Goal: Find specific page/section: Find specific page/section

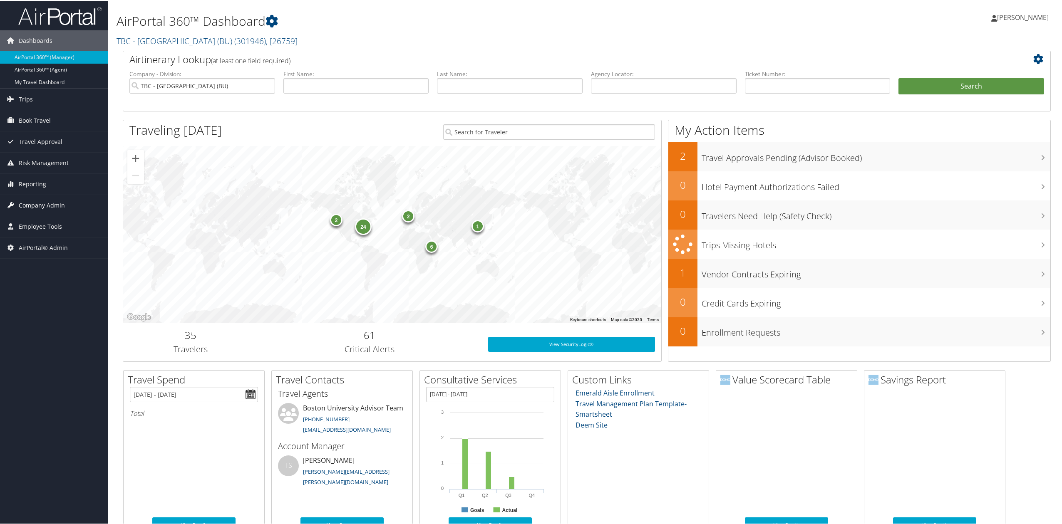
click at [62, 204] on span "Company Admin" at bounding box center [42, 204] width 46 height 21
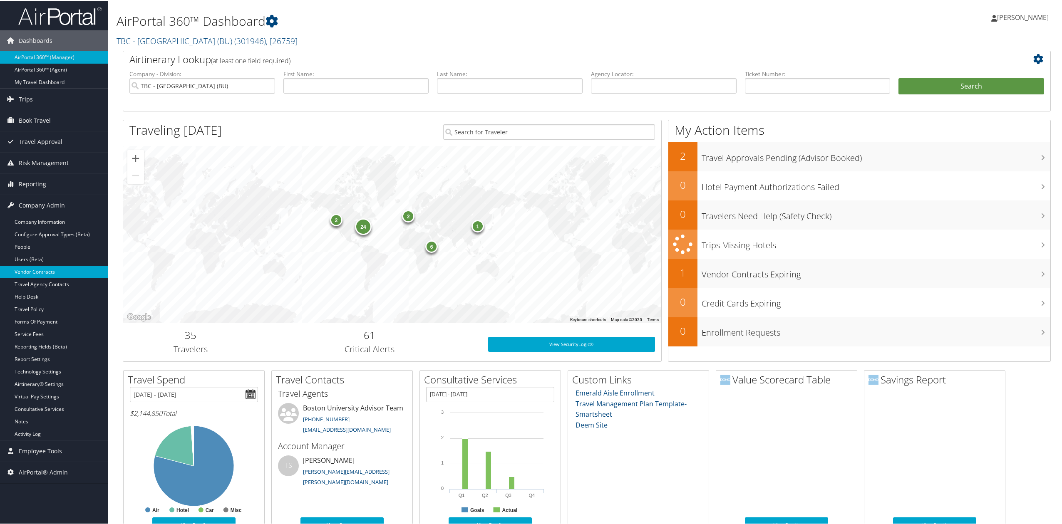
click at [66, 272] on link "Vendor Contracts" at bounding box center [54, 271] width 108 height 12
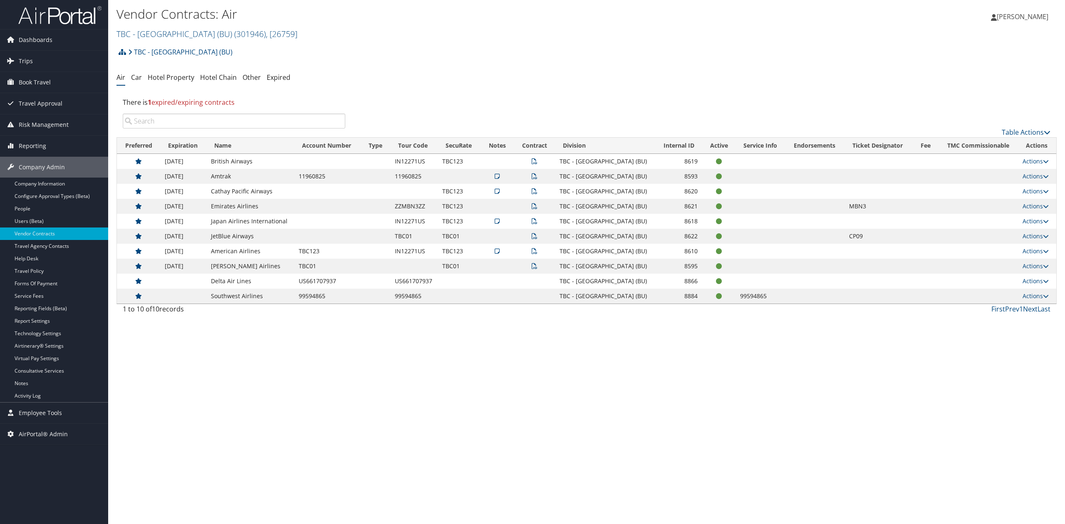
click at [536, 236] on icon at bounding box center [535, 236] width 6 height 6
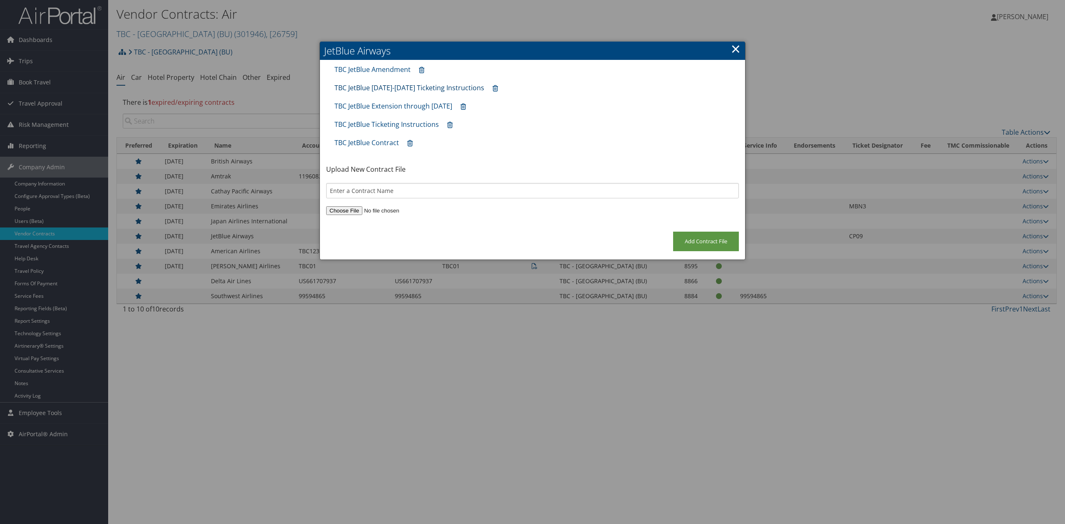
click at [429, 89] on link "TBC JetBlue [DATE]-[DATE] Ticketing Instructions" at bounding box center [410, 87] width 150 height 9
click at [728, 48] on h2 "JetBlue Airways" at bounding box center [532, 51] width 425 height 18
click at [450, 345] on div at bounding box center [532, 262] width 1065 height 524
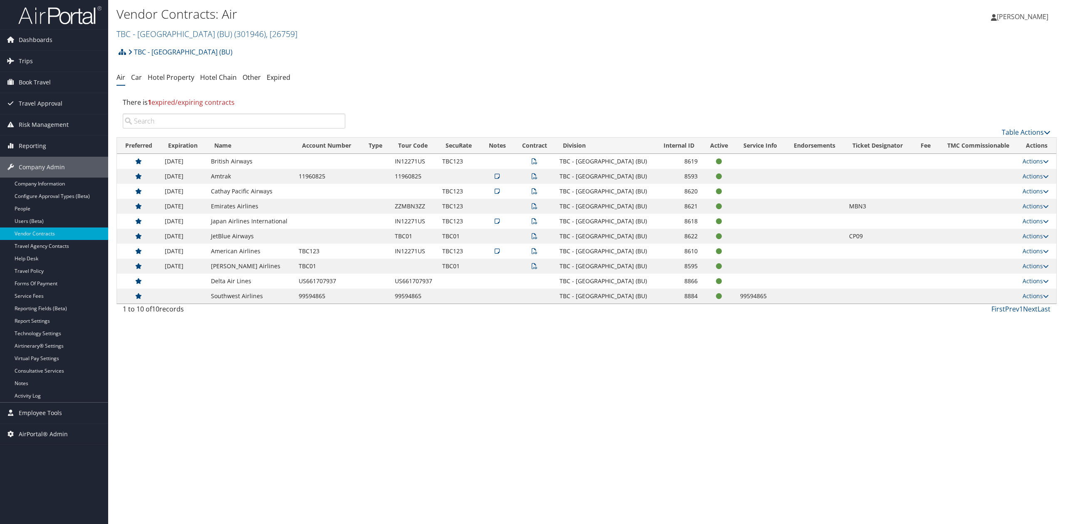
click at [481, 358] on div "Vendor Contracts: Air TBC - Boston University (BU) ( 301946 ) , [ 26759 ] TBC -…" at bounding box center [586, 262] width 957 height 524
drag, startPoint x: 169, startPoint y: 35, endPoint x: 169, endPoint y: 88, distance: 53.3
click at [169, 35] on link "TBC - Boston University (BU) ( 301946 ) , [ 26759 ]" at bounding box center [207, 33] width 181 height 11
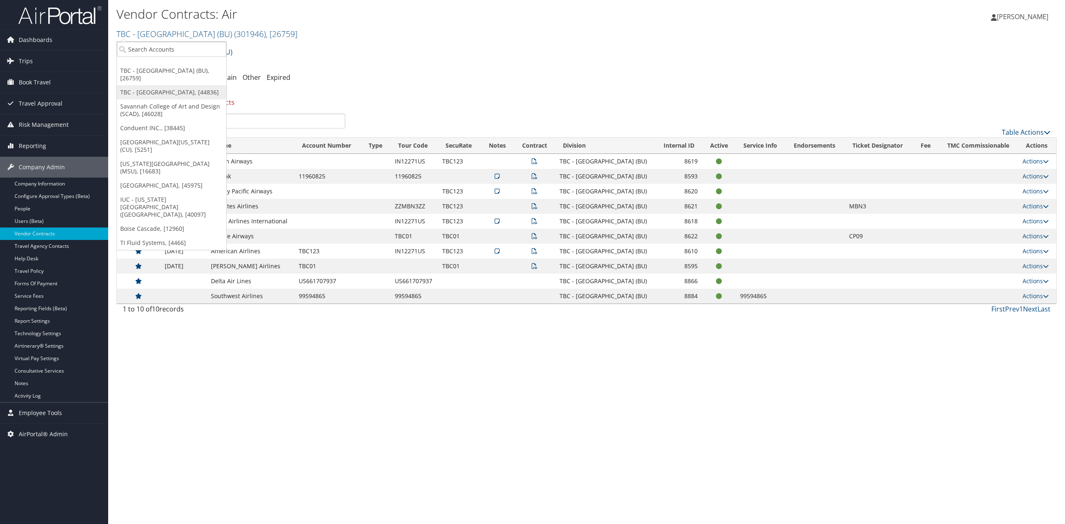
click at [169, 92] on link "TBC - [GEOGRAPHIC_DATA], [44836]" at bounding box center [171, 92] width 109 height 14
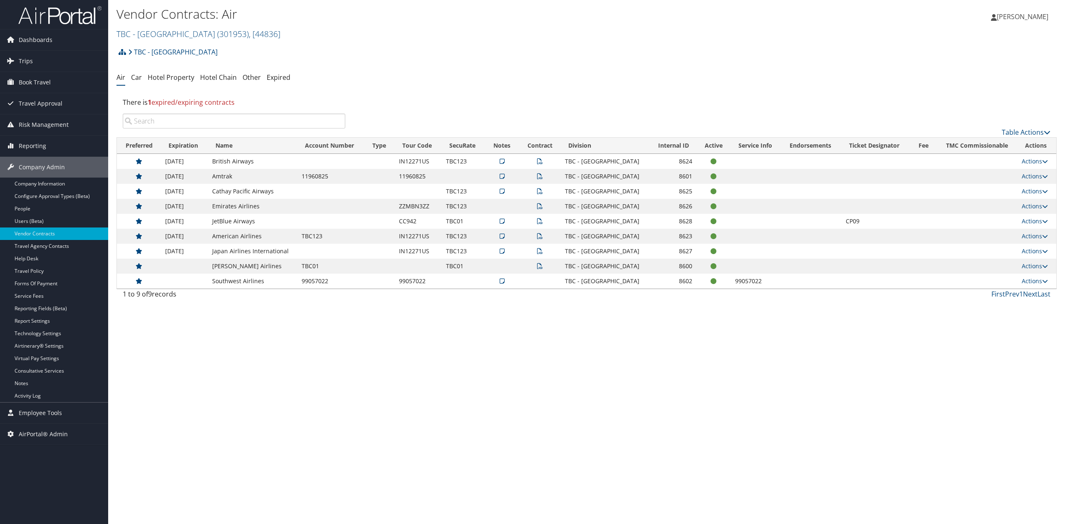
click at [298, 303] on div "1 to 9 of 9 records" at bounding box center [234, 296] width 223 height 14
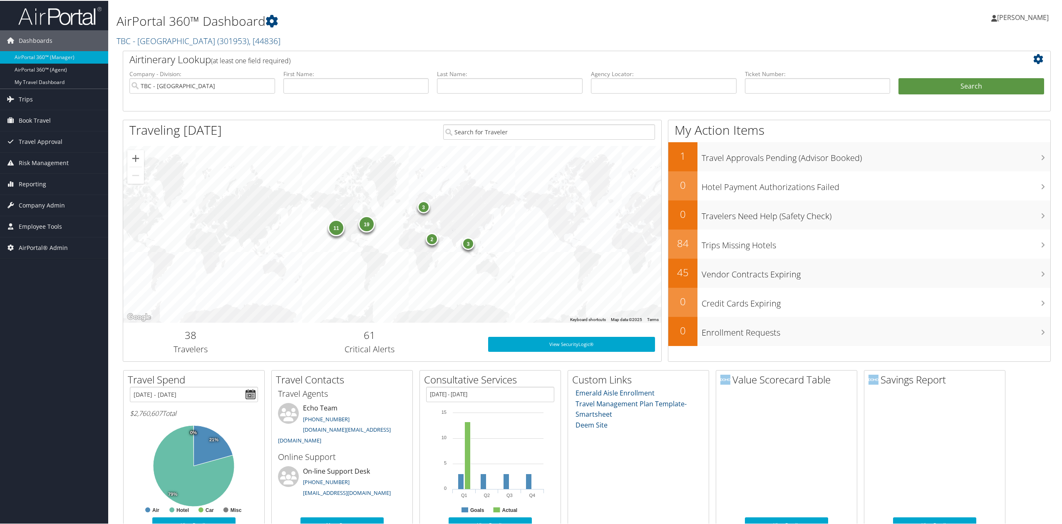
drag, startPoint x: 69, startPoint y: 200, endPoint x: 73, endPoint y: 244, distance: 43.9
click at [69, 200] on link "Company Admin" at bounding box center [54, 204] width 108 height 21
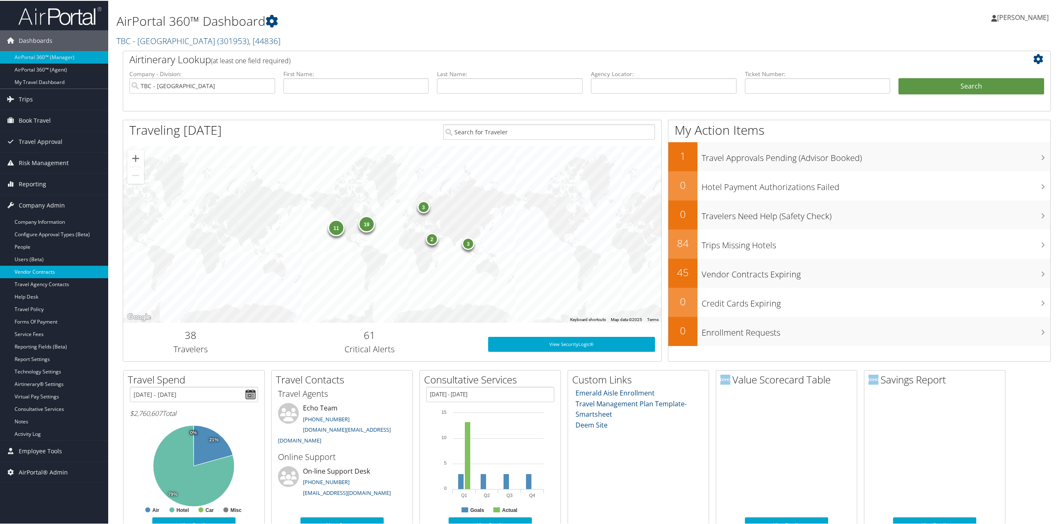
click at [70, 271] on link "Vendor Contracts" at bounding box center [54, 271] width 108 height 12
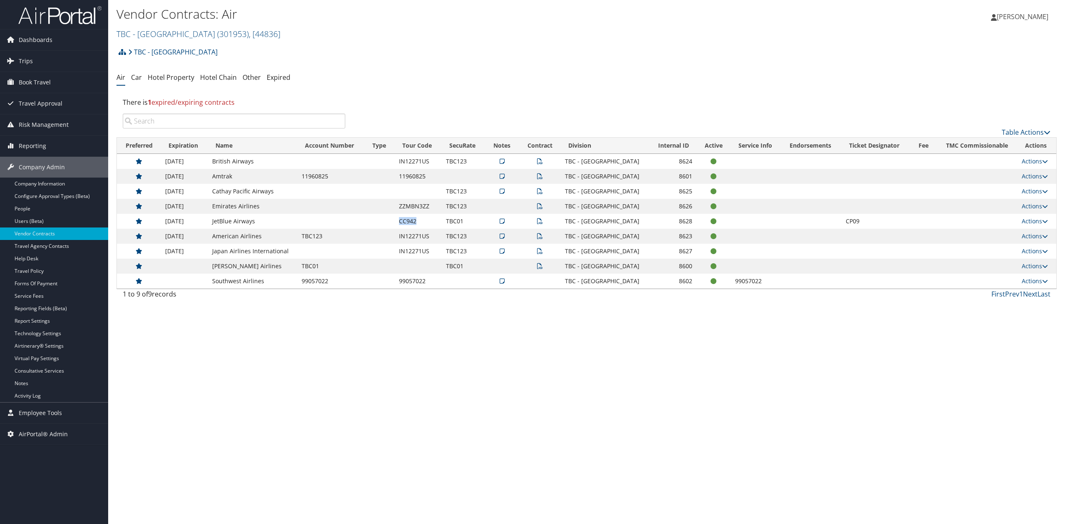
drag, startPoint x: 412, startPoint y: 225, endPoint x: 385, endPoint y: 222, distance: 26.8
click at [385, 222] on tr "12/31/2025 JetBlue Airways CC942 TBC01 TBC - Northeastern University 8628 CP09 …" at bounding box center [587, 221] width 940 height 15
click at [380, 398] on div "Vendor Contracts: Air TBC - Northeastern University ( 301953 ) , [ 44836 ] TBC …" at bounding box center [586, 262] width 957 height 524
click at [150, 37] on link "TBC - Northeastern University ( 301953 ) , [ 44836 ]" at bounding box center [199, 33] width 164 height 11
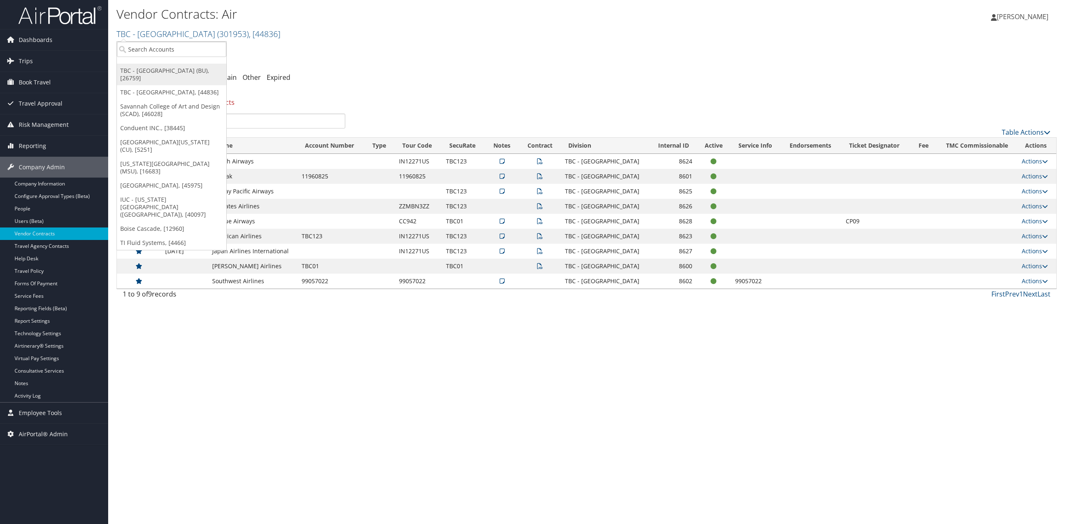
click at [163, 72] on link "TBC - [GEOGRAPHIC_DATA] (BU), [26759]" at bounding box center [171, 75] width 109 height 22
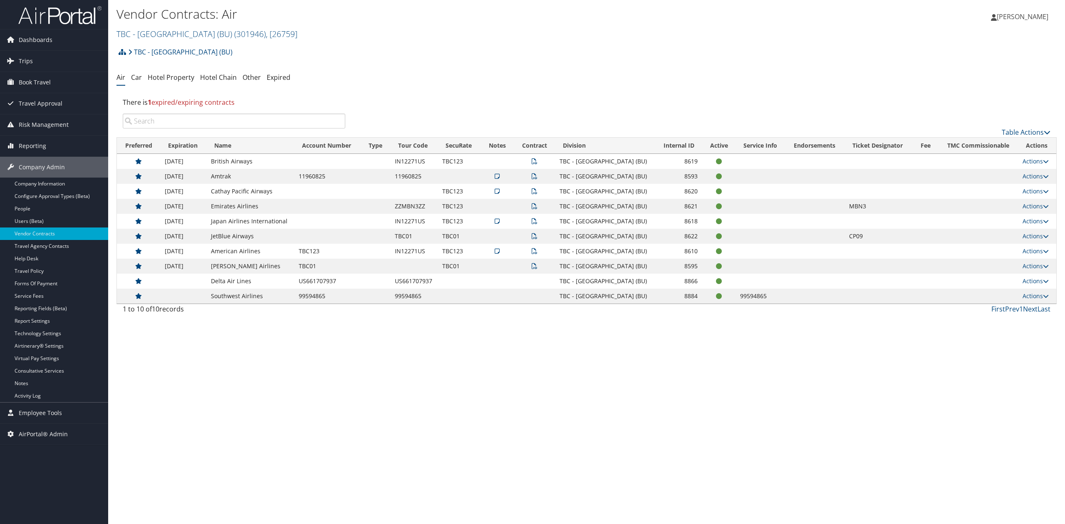
click at [541, 238] on td at bounding box center [534, 236] width 41 height 15
click at [535, 238] on td at bounding box center [534, 236] width 41 height 15
click at [538, 237] on icon at bounding box center [535, 236] width 6 height 6
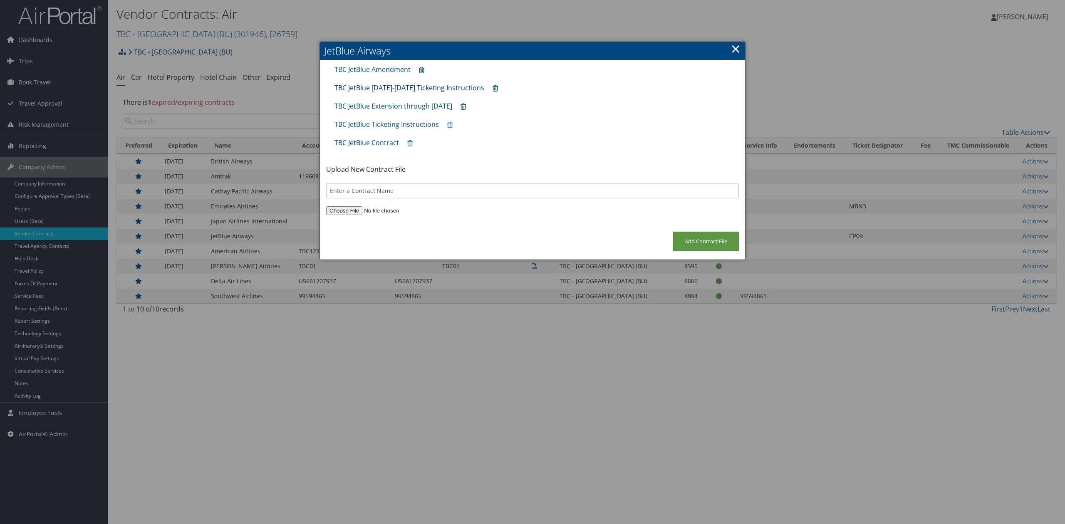
click at [424, 90] on link "TBC JetBlue [DATE]-[DATE] Ticketing Instructions" at bounding box center [410, 87] width 150 height 9
